Goal: Information Seeking & Learning: Learn about a topic

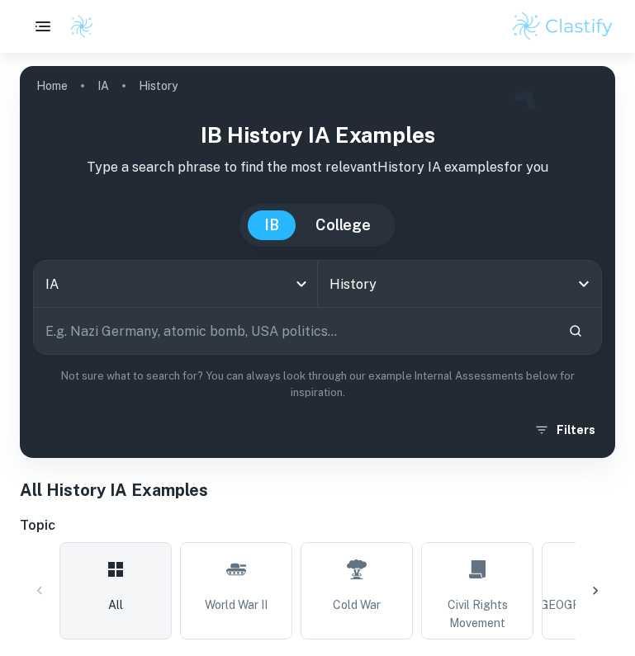
click at [596, 585] on icon at bounding box center [595, 591] width 17 height 17
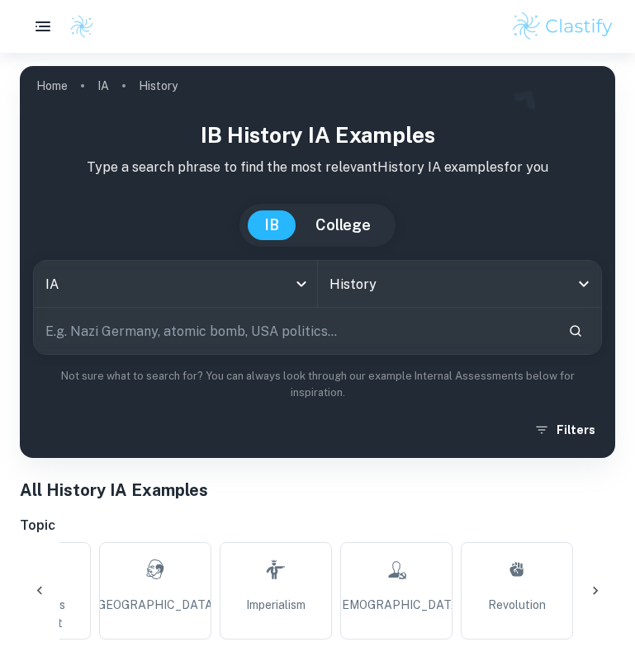
scroll to position [0, 442]
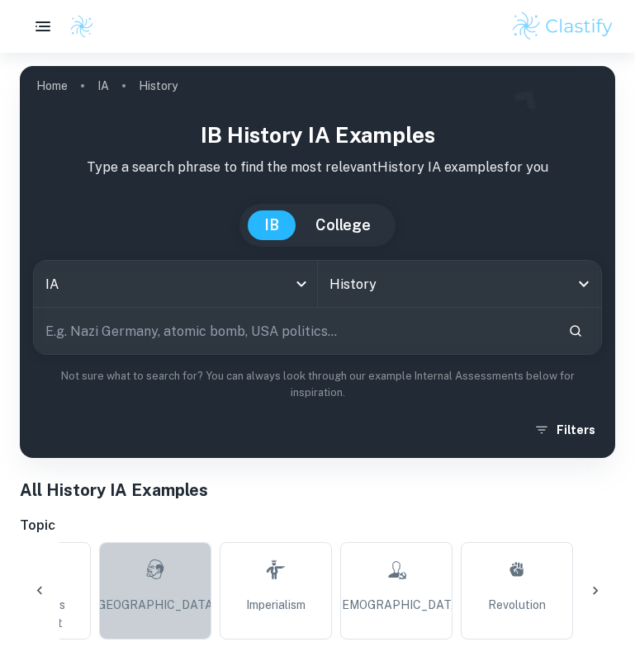
click at [160, 610] on span "[GEOGRAPHIC_DATA]" at bounding box center [155, 605] width 122 height 18
type input "[GEOGRAPHIC_DATA]"
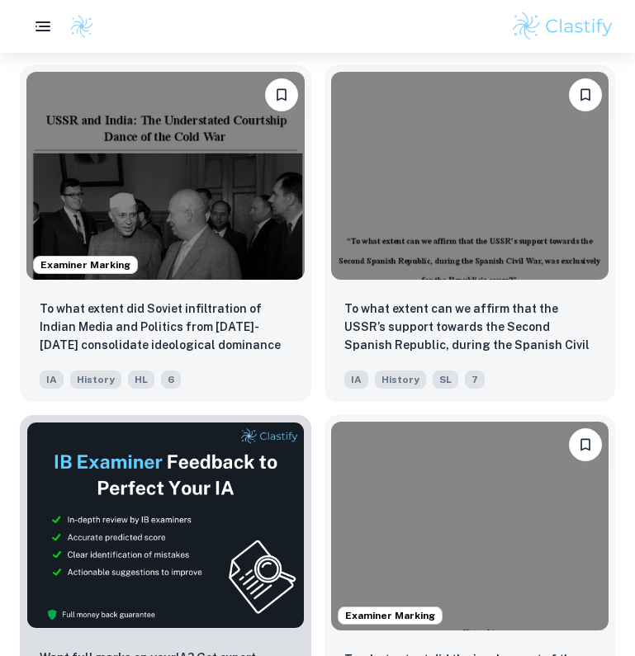
scroll to position [591, 0]
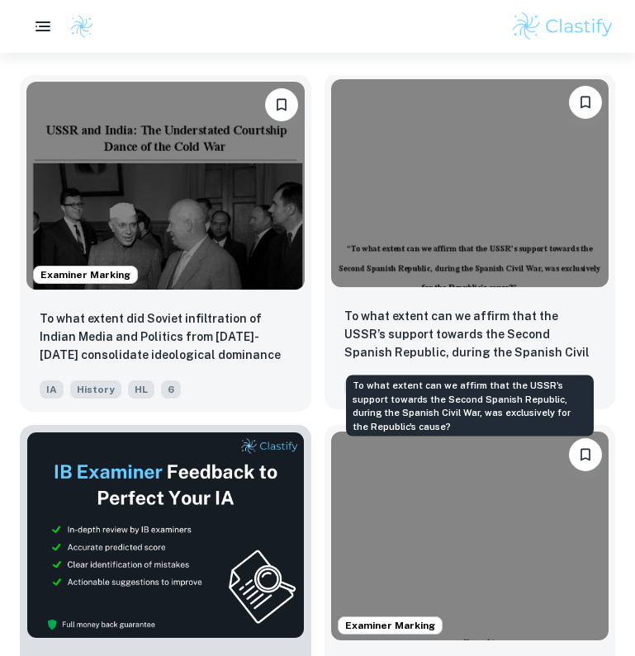
click at [376, 324] on p "To what extent can we affirm that the USSR’s support towards the Second Spanish…" at bounding box center [470, 335] width 252 height 56
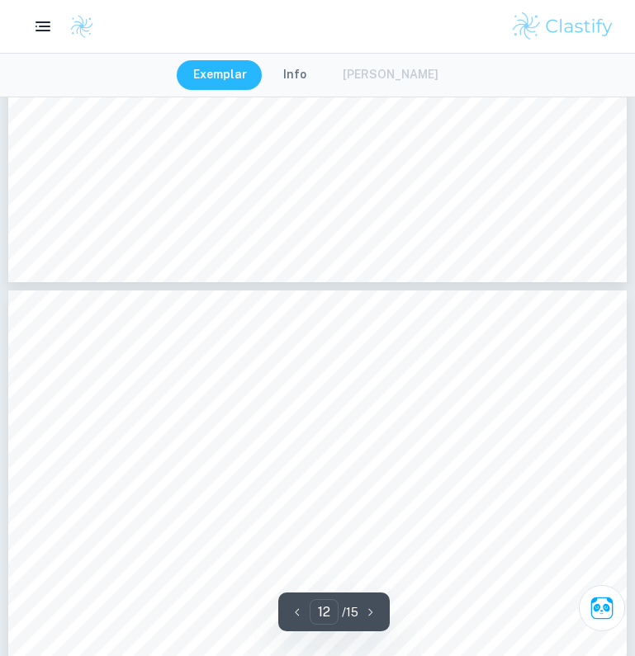
scroll to position [9038, 0]
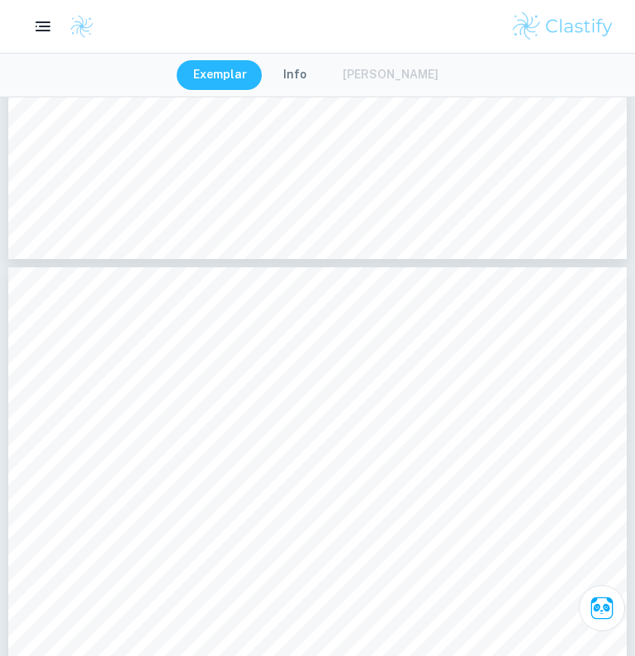
type input "11"
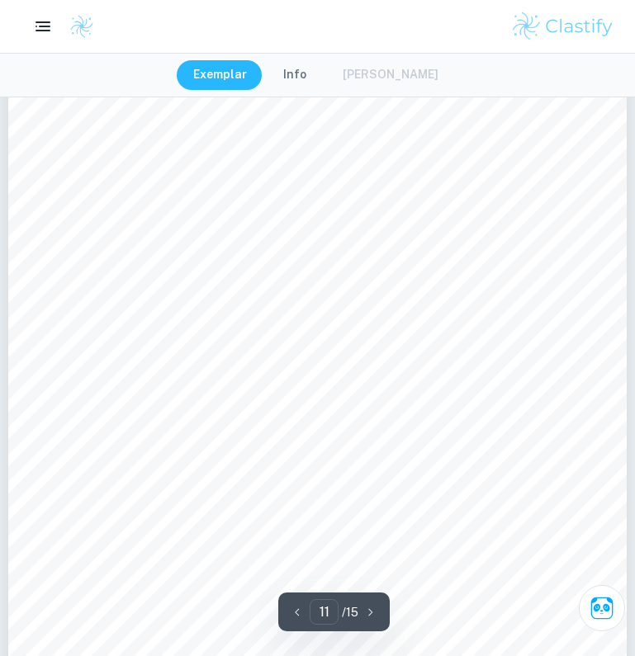
scroll to position [8529, 0]
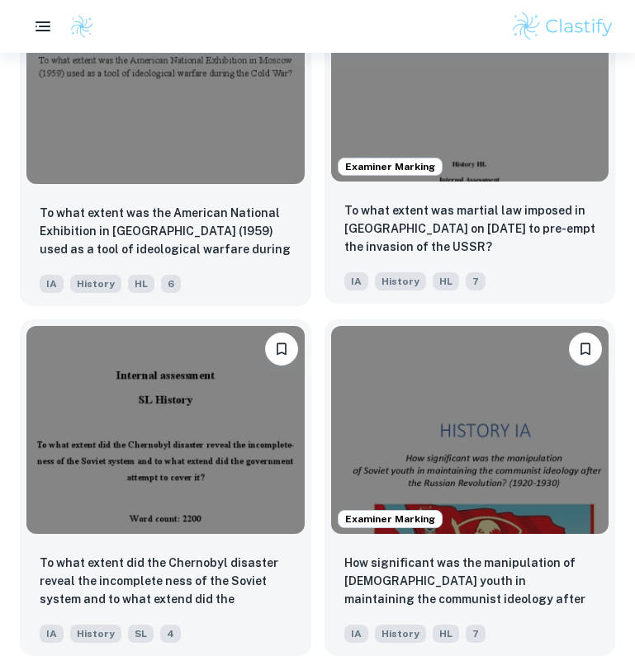
scroll to position [2109, 0]
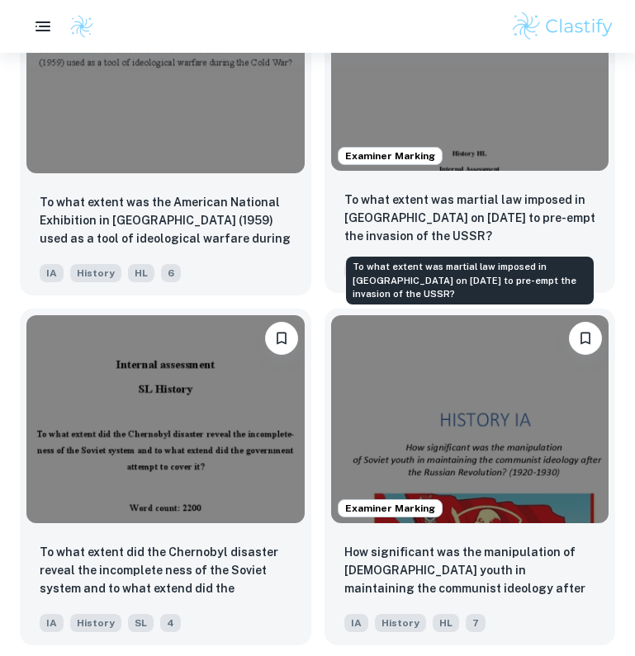
click at [459, 223] on p "To what extent was martial law imposed in [GEOGRAPHIC_DATA] on [DATE] to pre-em…" at bounding box center [470, 218] width 252 height 54
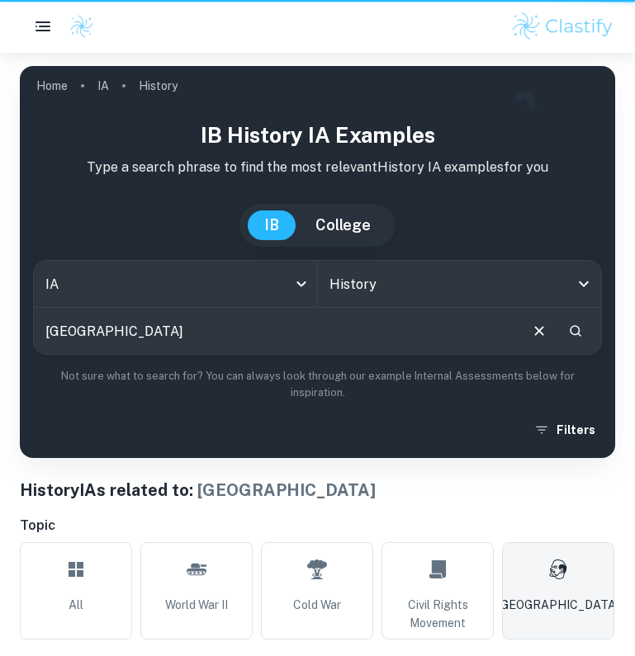
scroll to position [2109, 0]
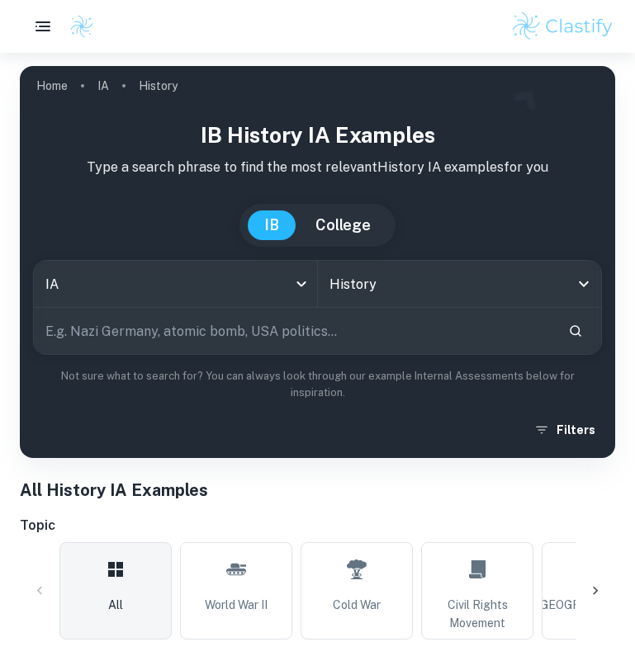
type input "[GEOGRAPHIC_DATA]"
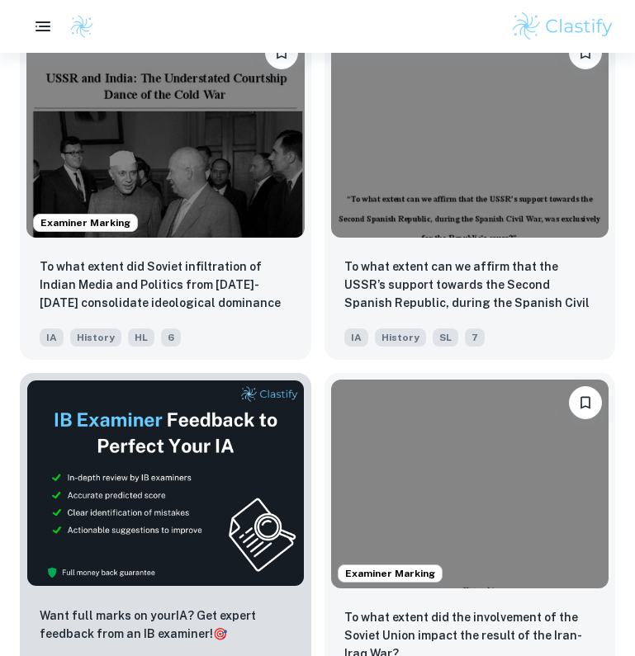
scroll to position [642, 0]
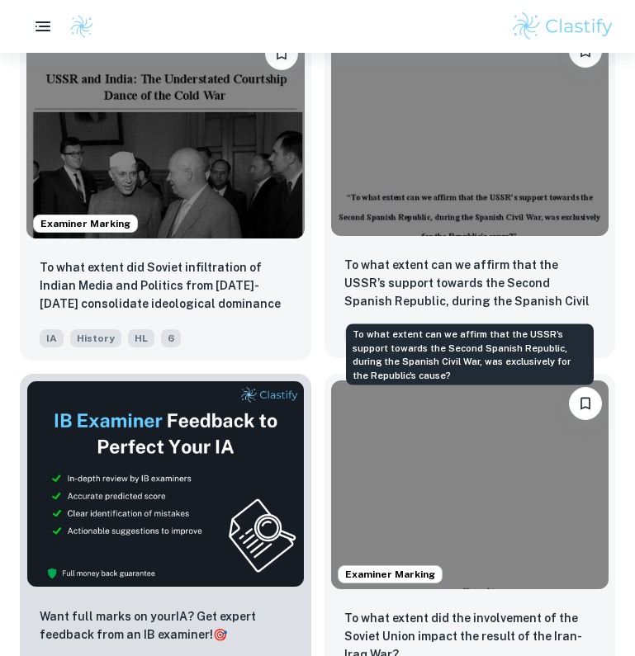
click at [433, 283] on p "To what extent can we affirm that the USSR’s support towards the Second Spanish…" at bounding box center [470, 284] width 252 height 56
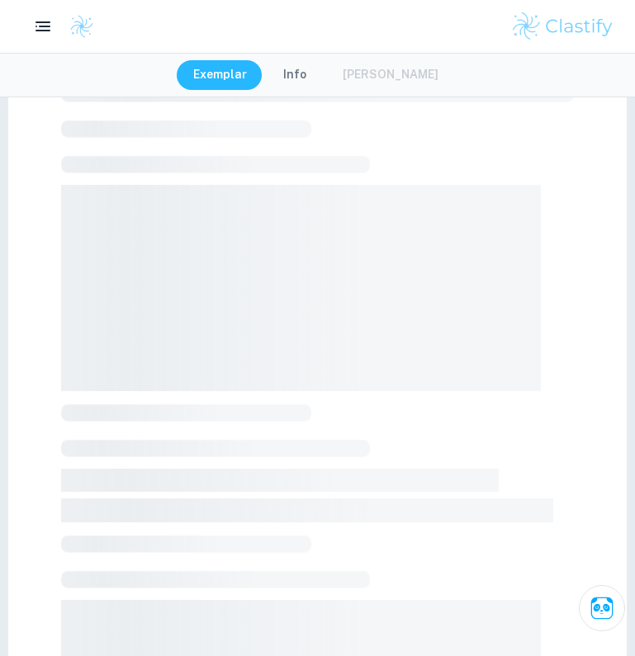
scroll to position [120, 0]
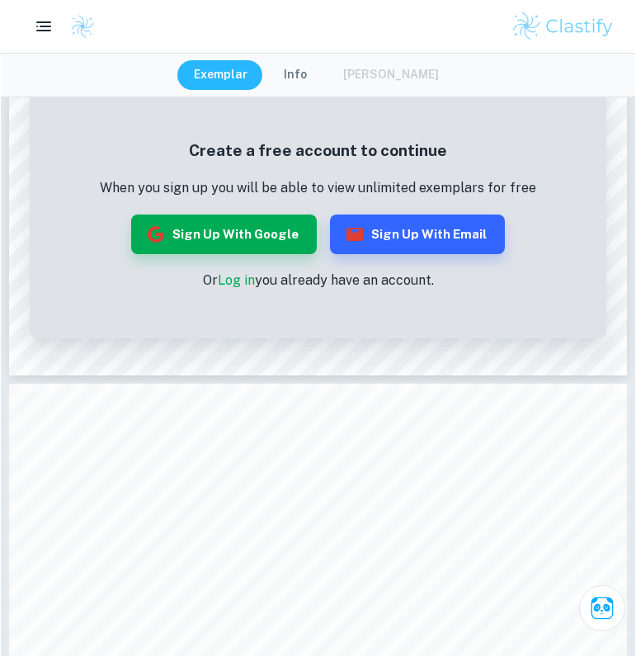
scroll to position [58, 0]
